Goal: Transaction & Acquisition: Purchase product/service

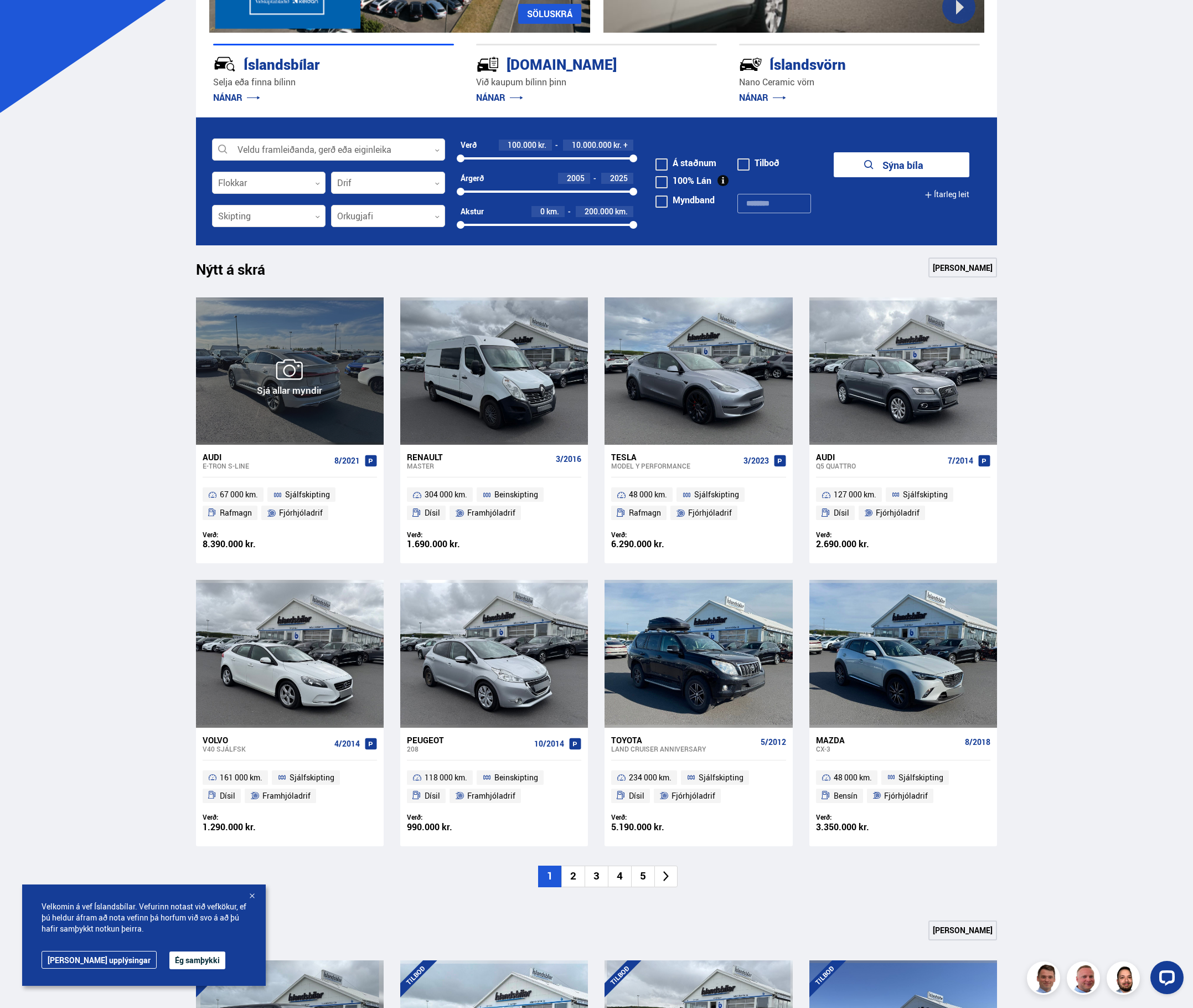
scroll to position [258, 0]
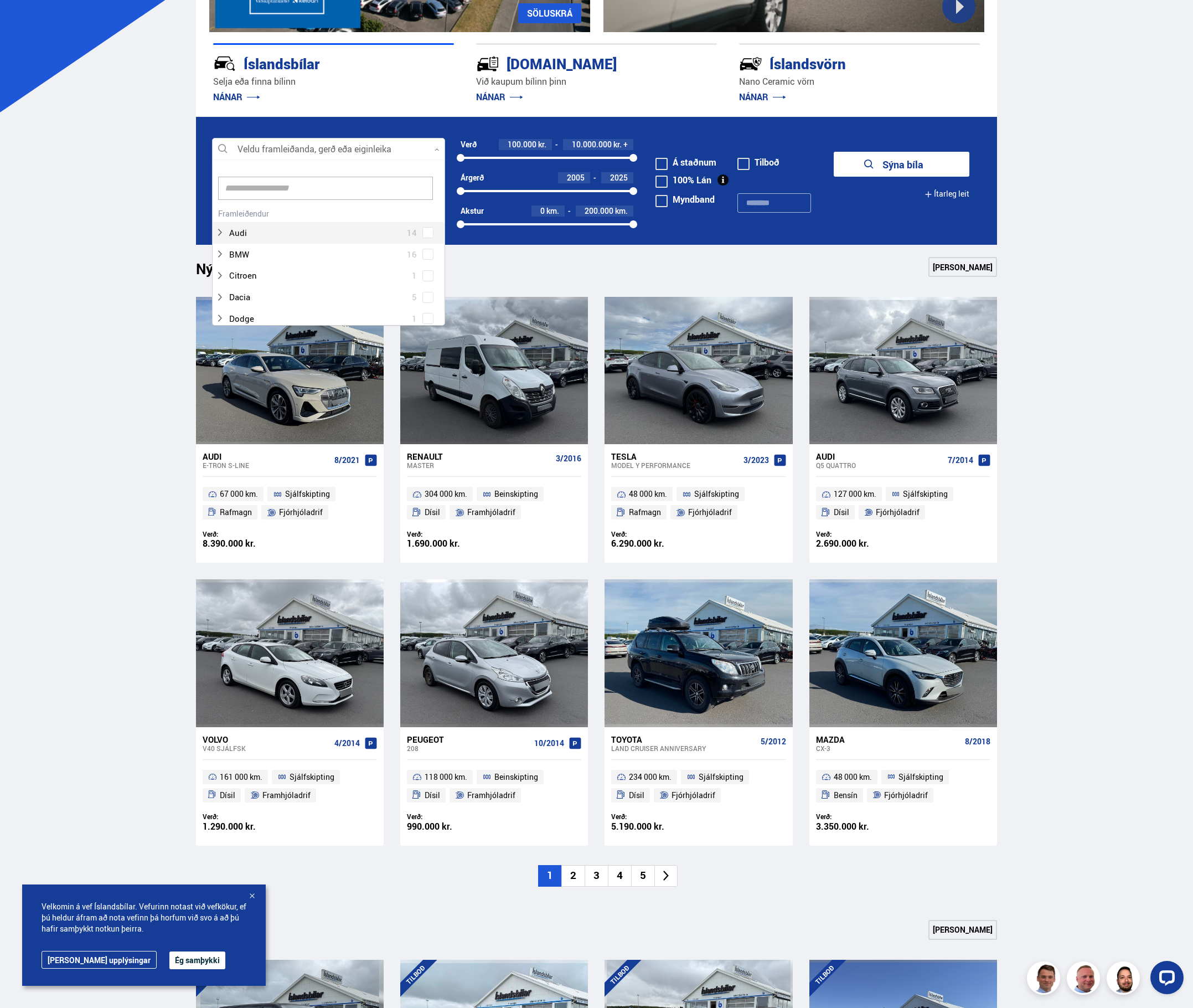
click at [314, 152] on div at bounding box center [329, 149] width 233 height 22
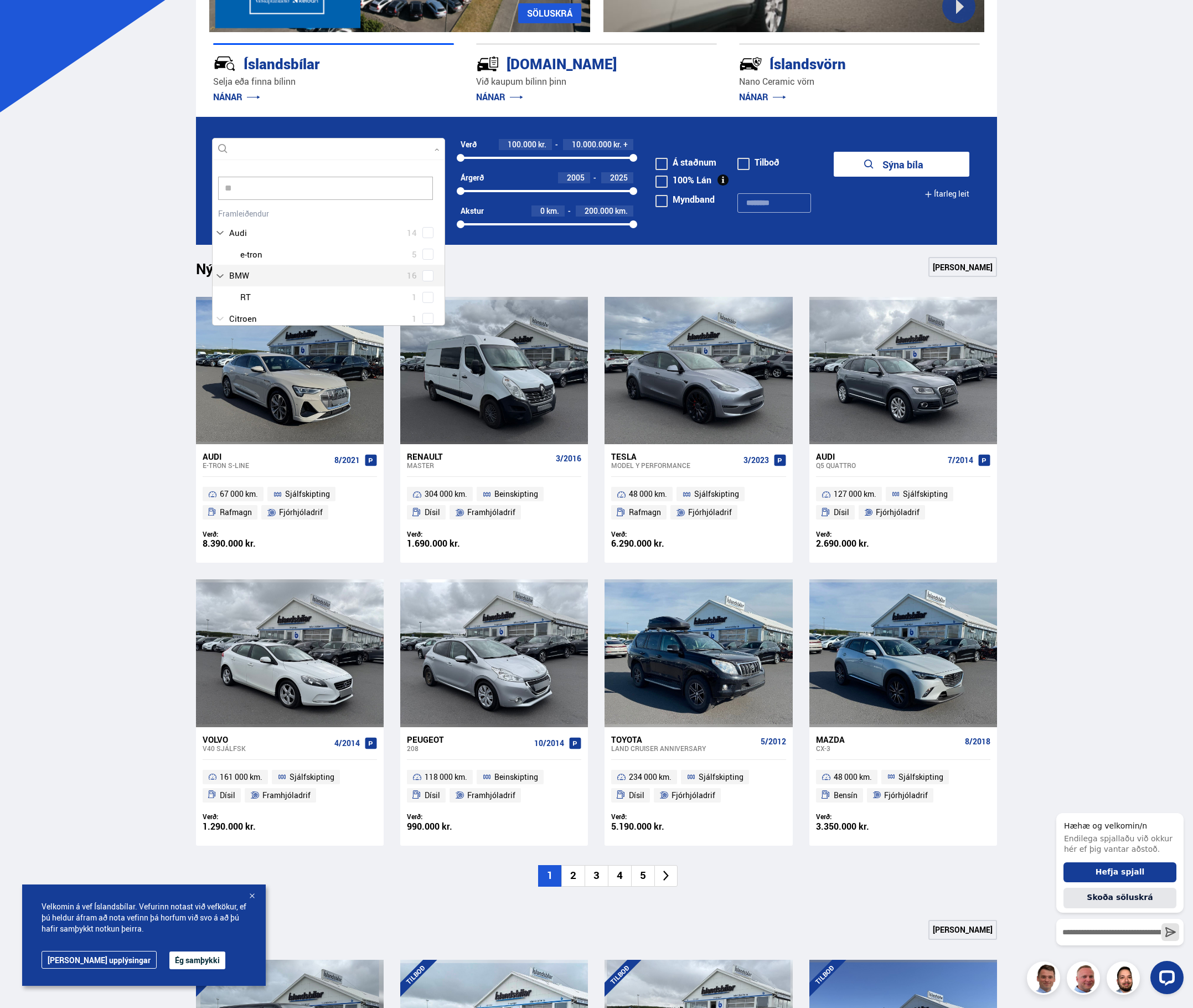
scroll to position [11, 0]
type input "***"
click at [268, 312] on div at bounding box center [340, 311] width 204 height 16
click at [422, 300] on div "Tesla Model 3 10 Tesla Model S 1 Tesla Model X 4 Tesla Model Y 6" at bounding box center [329, 256] width 232 height 86
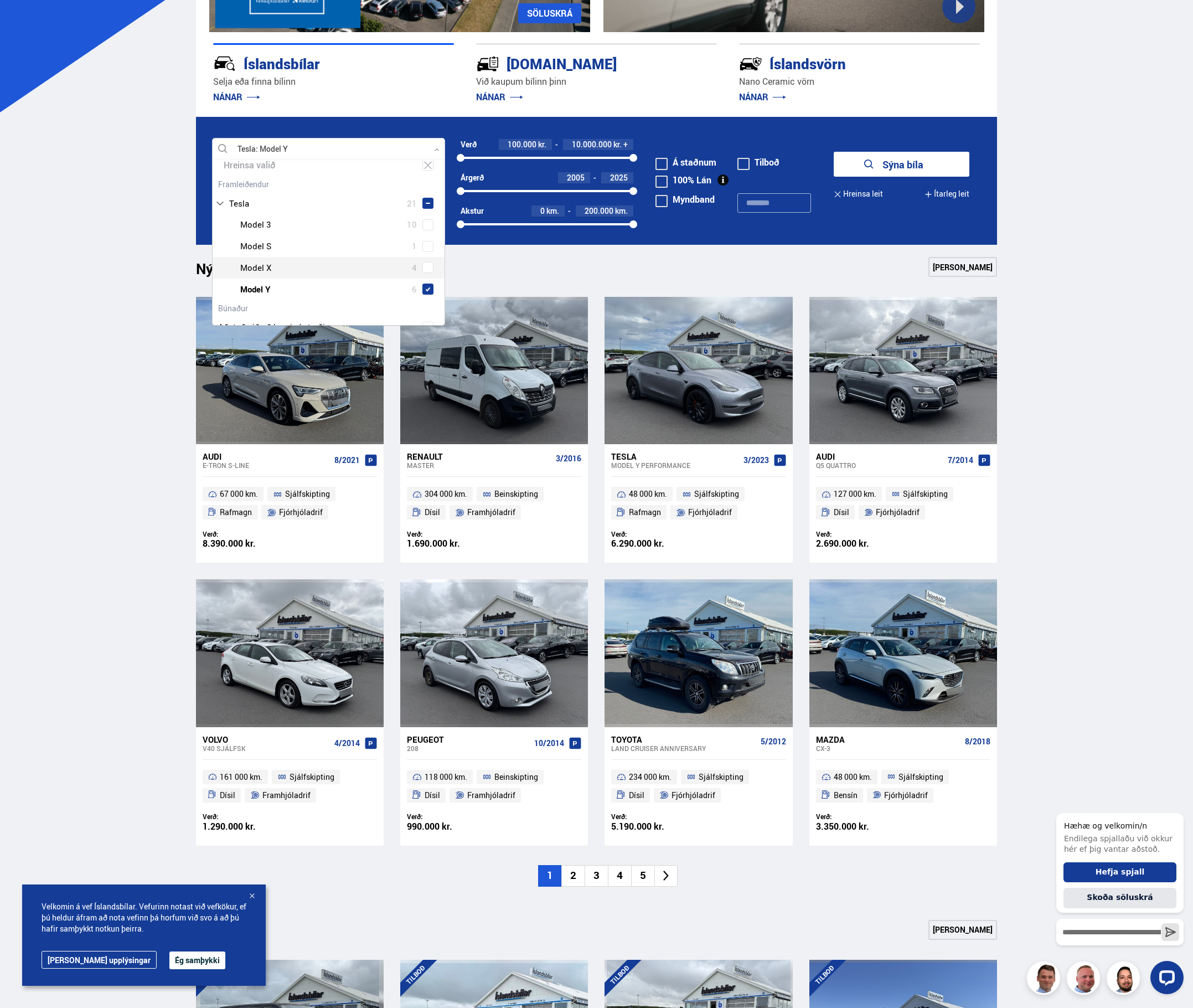
scroll to position [13, 0]
click at [937, 162] on button "Sýna 6 bíla" at bounding box center [901, 164] width 136 height 25
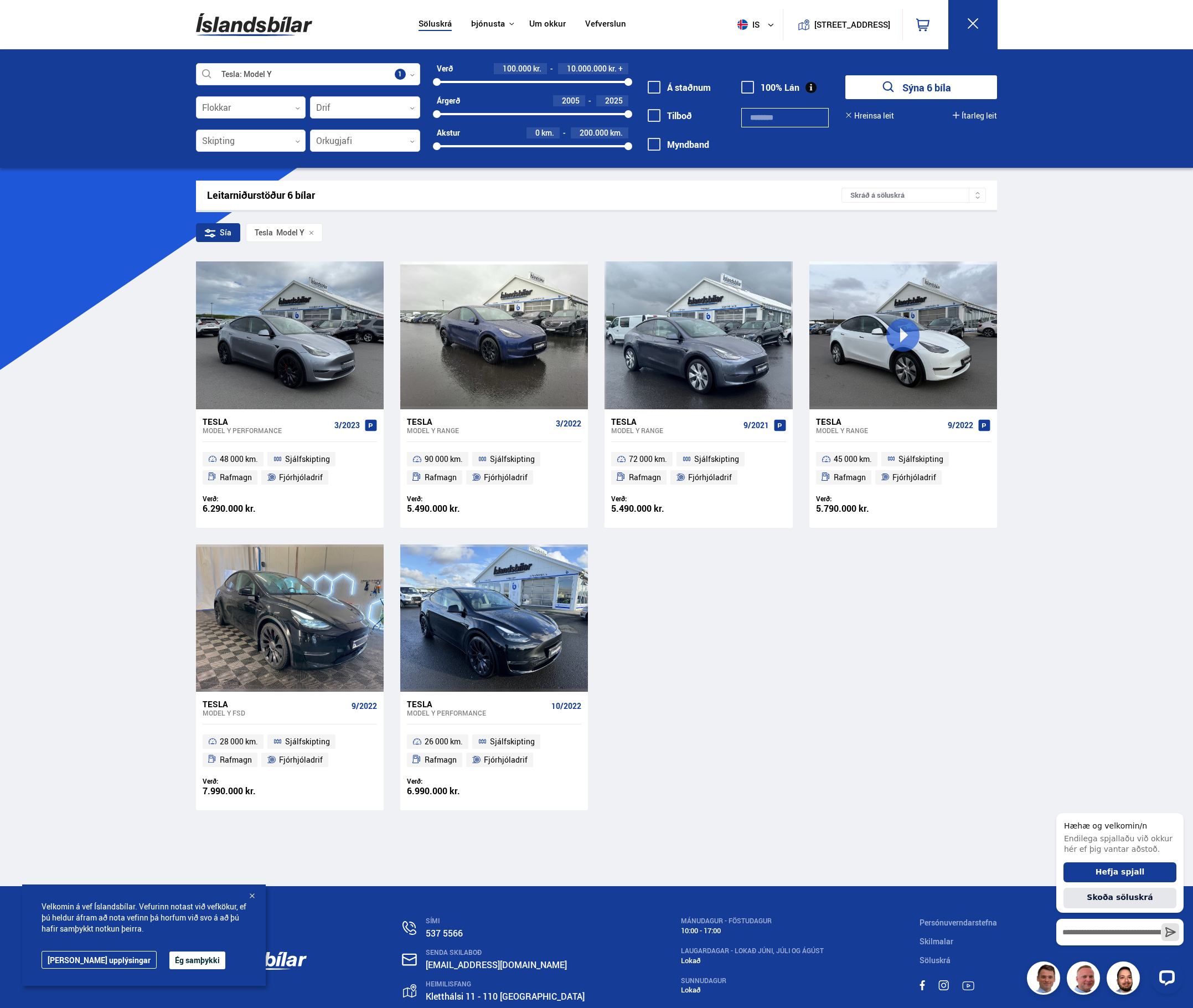
click at [780, 89] on label "100% Lán" at bounding box center [771, 87] width 58 height 10
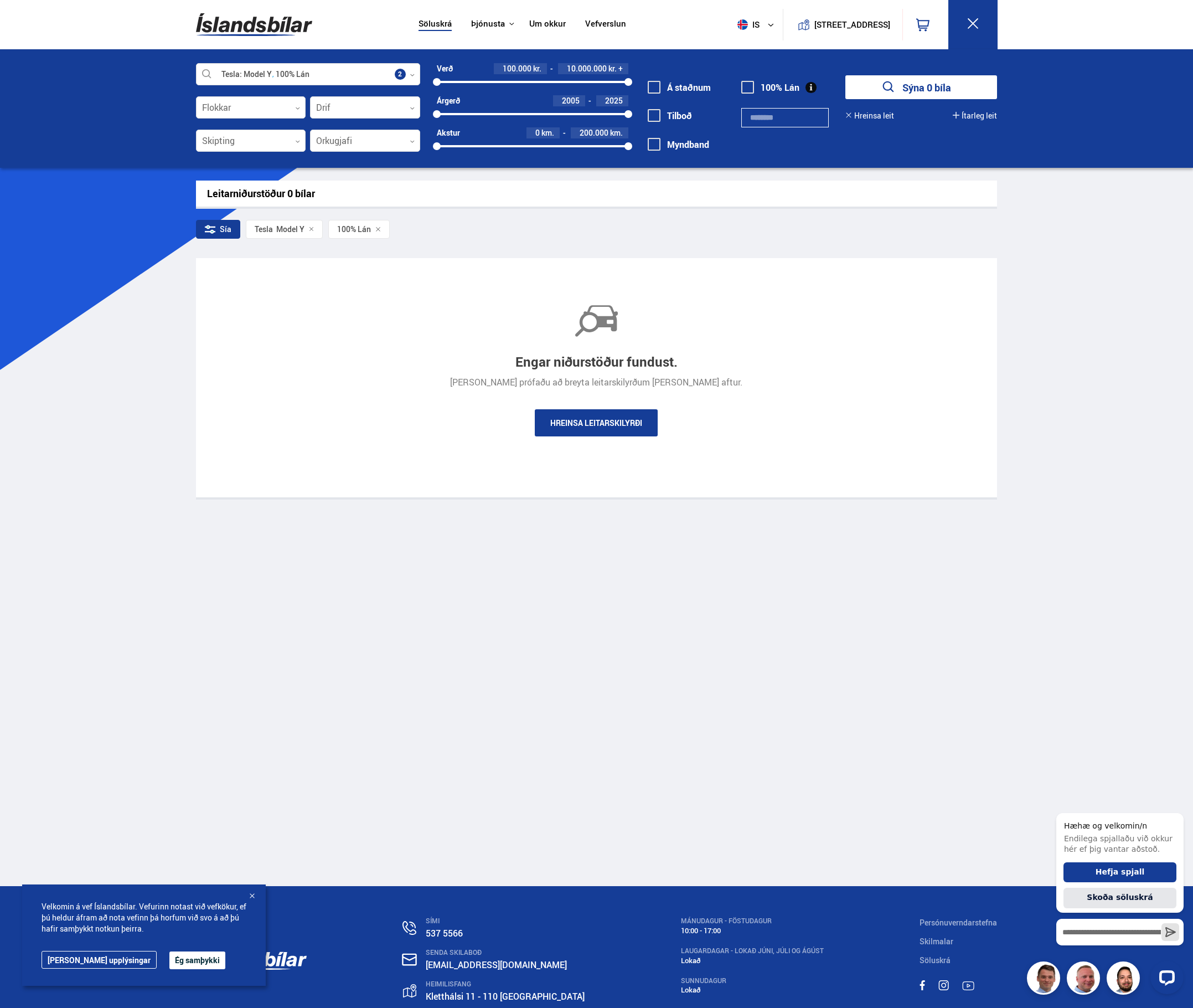
click at [752, 88] on span at bounding box center [748, 87] width 13 height 13
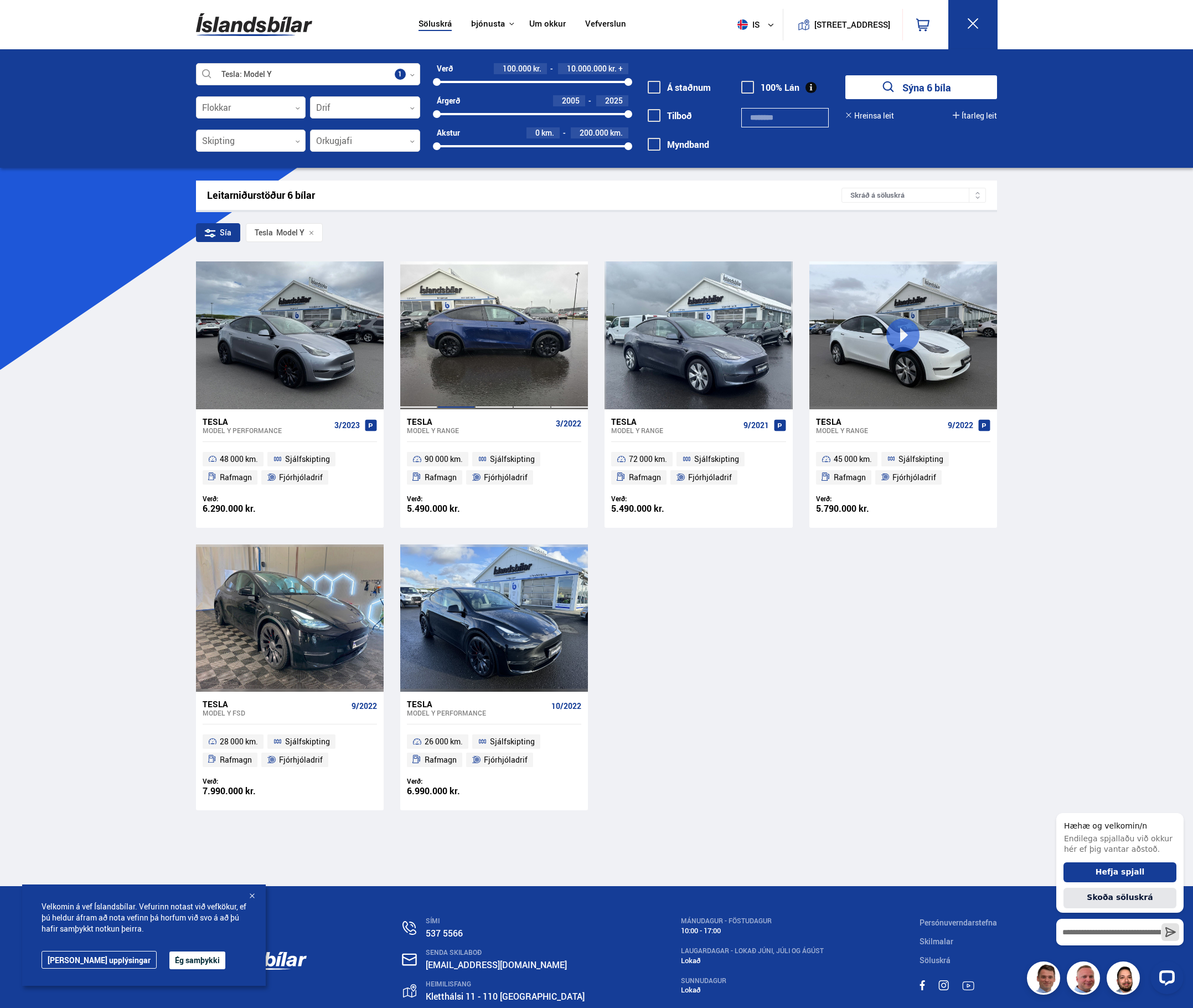
click at [456, 395] on div at bounding box center [456, 335] width 38 height 148
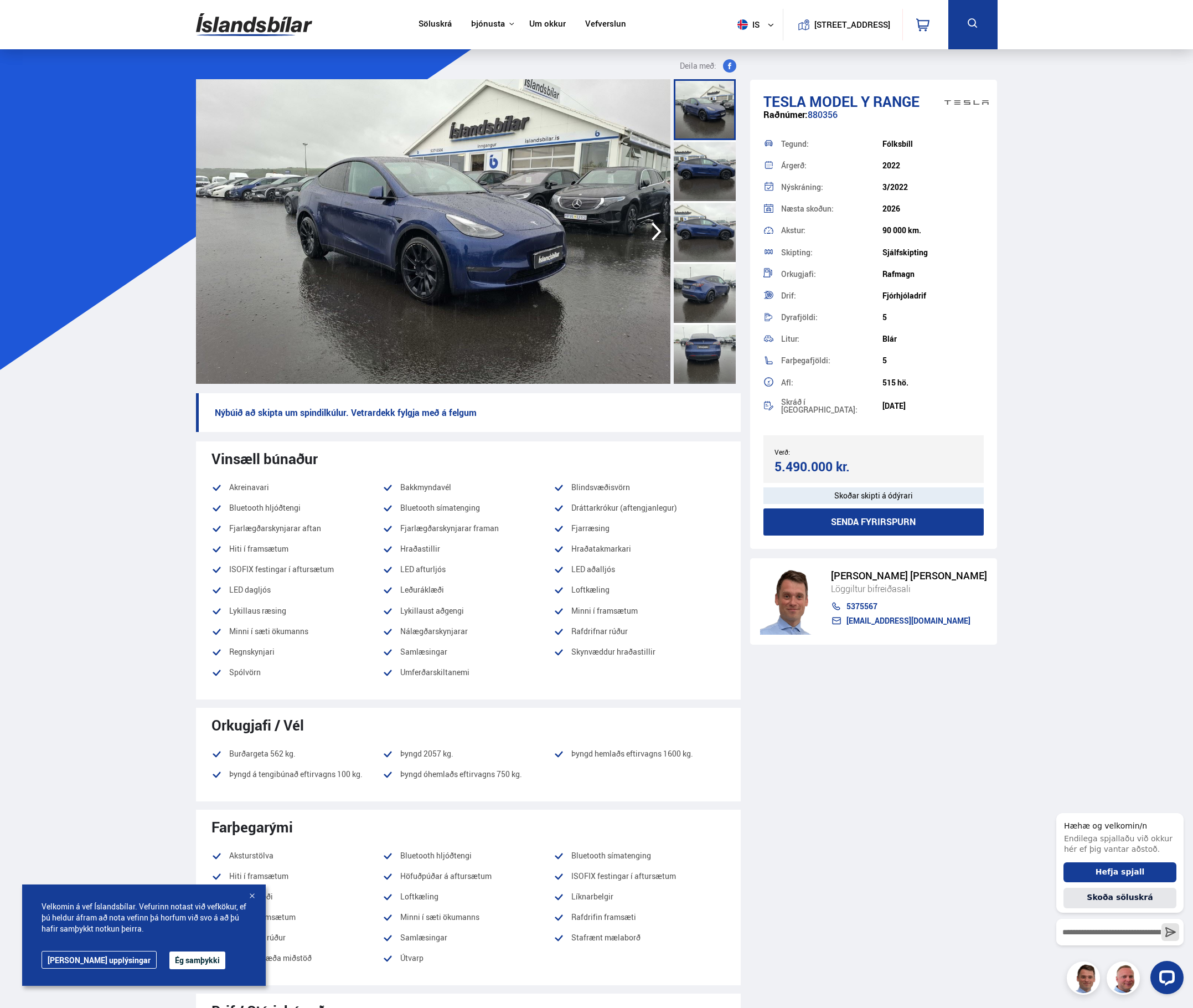
click at [495, 288] on img at bounding box center [433, 231] width 475 height 305
click at [251, 902] on div at bounding box center [252, 897] width 11 height 11
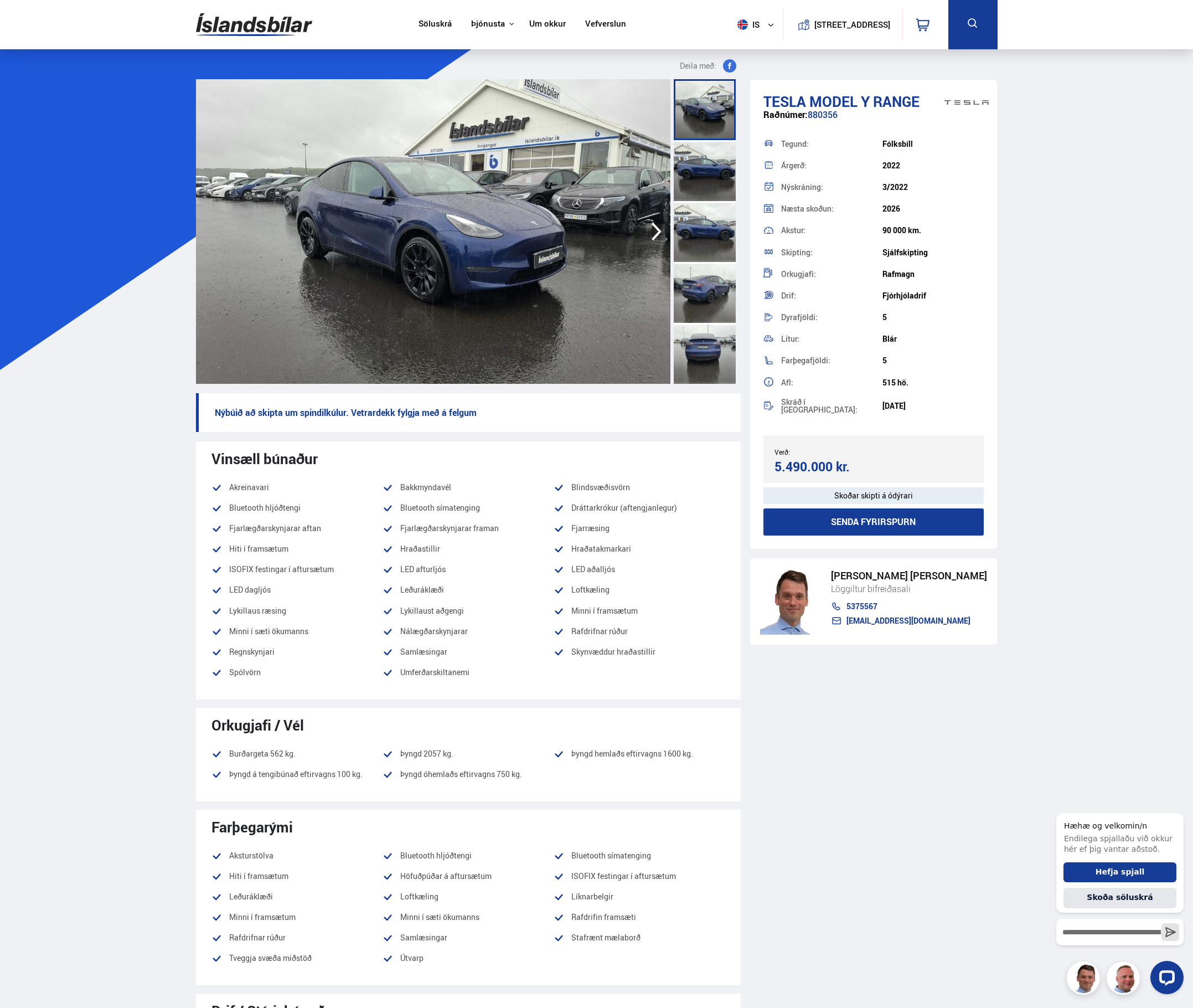
click at [922, 488] on div "Skoðar skipti á ódýrari" at bounding box center [874, 495] width 221 height 16
click at [883, 494] on div "Skoðar skipti á ódýrari" at bounding box center [874, 495] width 221 height 16
drag, startPoint x: 822, startPoint y: 493, endPoint x: 1026, endPoint y: 486, distance: 204.1
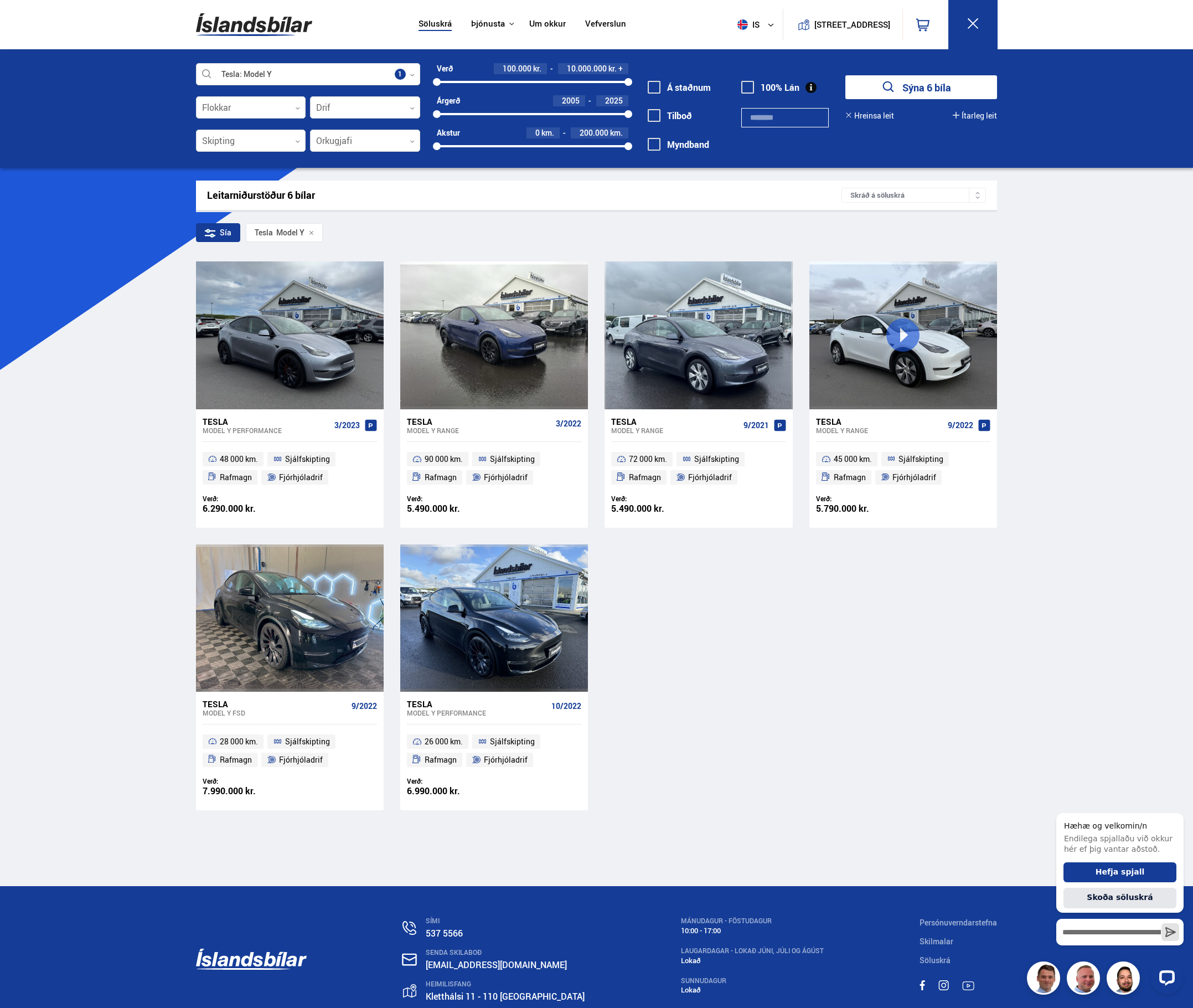
scroll to position [70, 0]
